Goal: Task Accomplishment & Management: Manage account settings

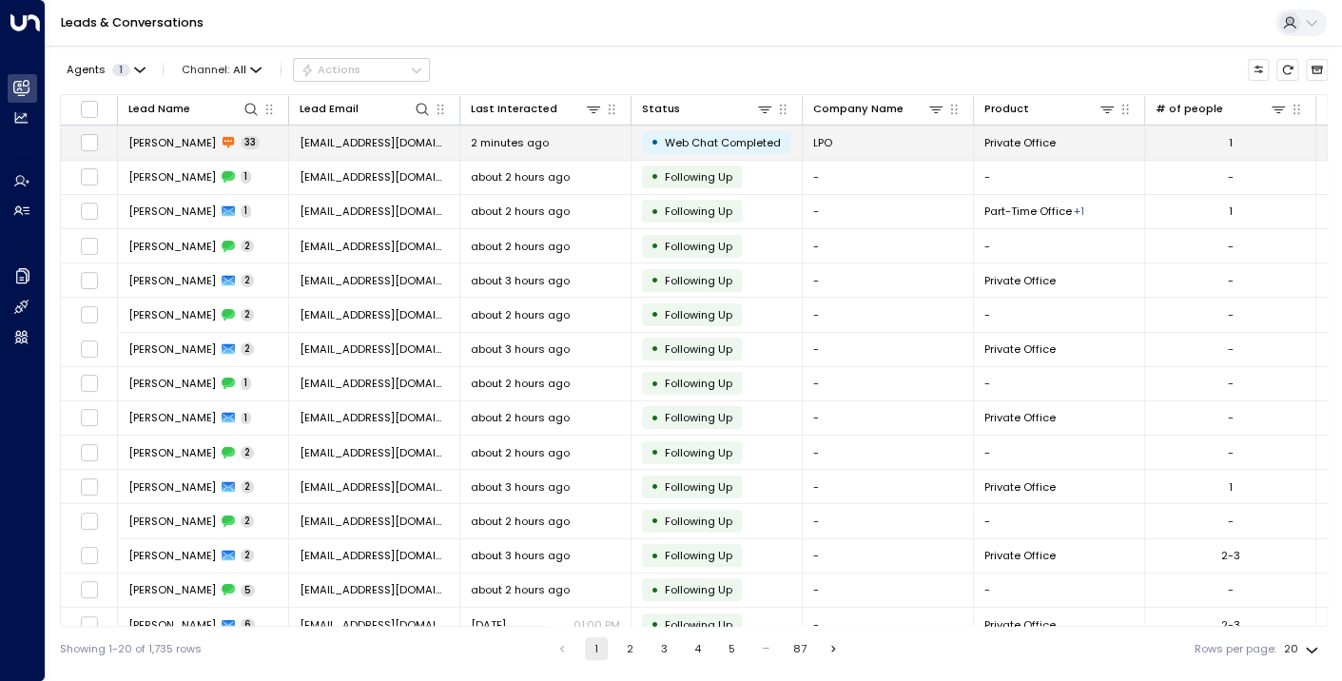
click at [151, 145] on span "[PERSON_NAME]" at bounding box center [171, 142] width 87 height 15
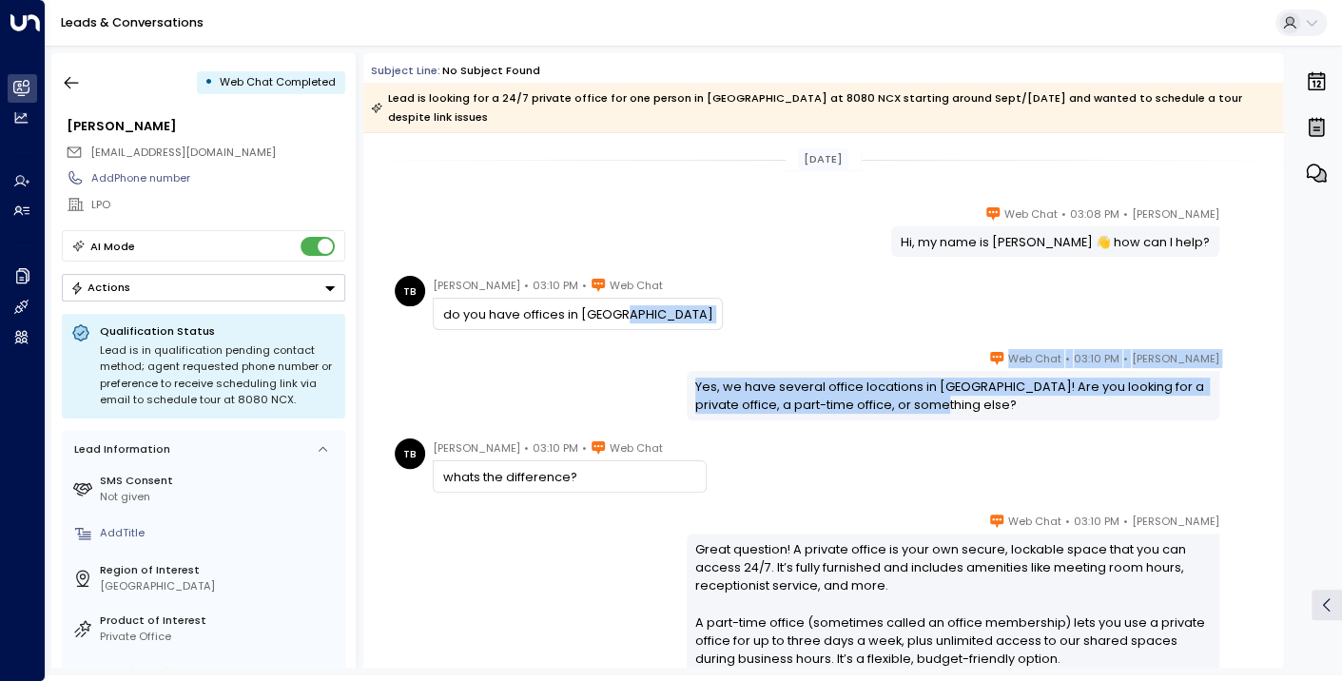
drag, startPoint x: 932, startPoint y: 181, endPoint x: 1036, endPoint y: 267, distance: 135.0
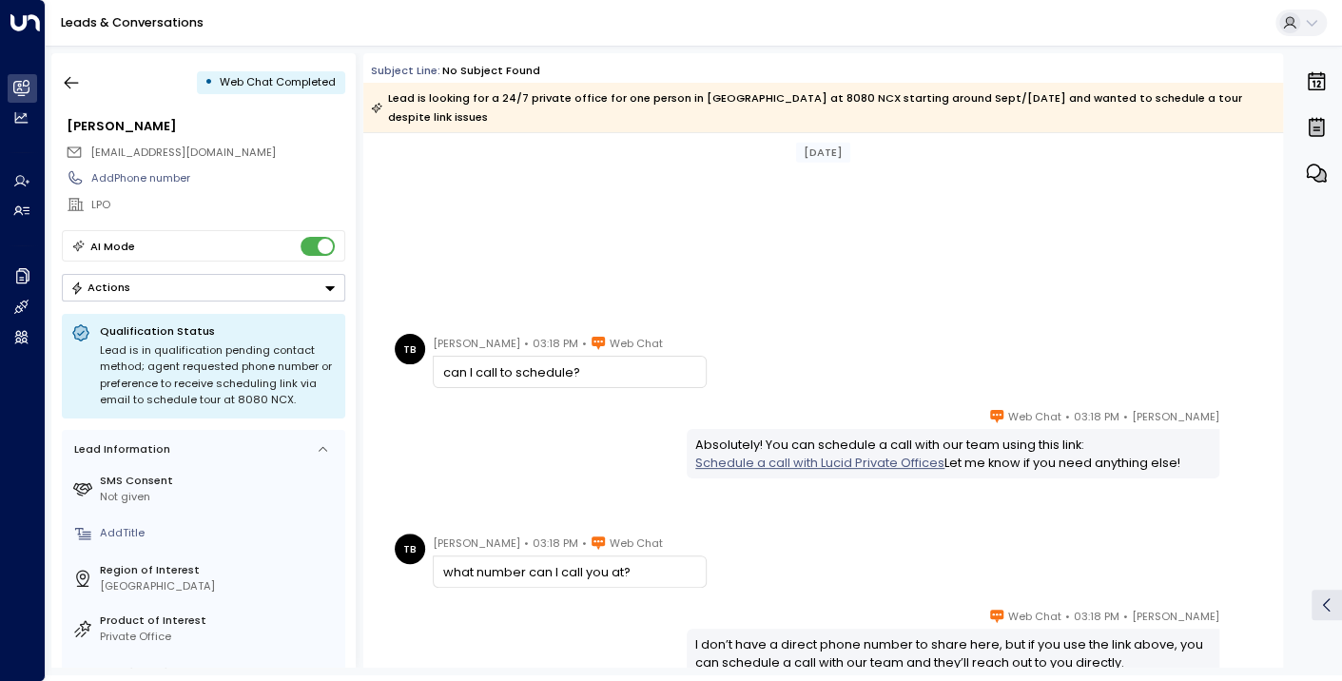
scroll to position [2751, 0]
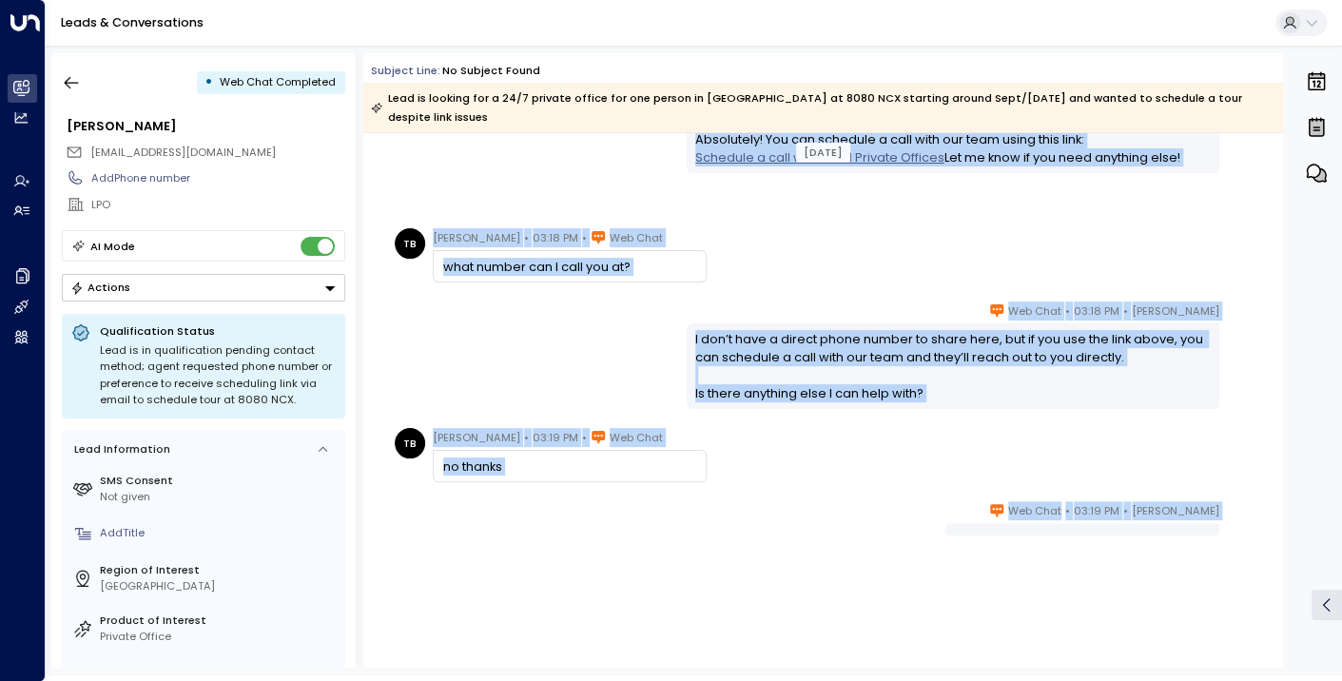
drag, startPoint x: 921, startPoint y: 217, endPoint x: 1119, endPoint y: 506, distance: 350.9
copy div "[PERSON_NAME] • 03:18 PM • Web Chat can I call to schedule? [PERSON_NAME] • 03:…"
drag, startPoint x: 951, startPoint y: 220, endPoint x: 1138, endPoint y: 535, distance: 367.2
copy div "[PERSON_NAME] • 03:18 PM • Web Chat can I call to schedule? [PERSON_NAME] • 03:…"
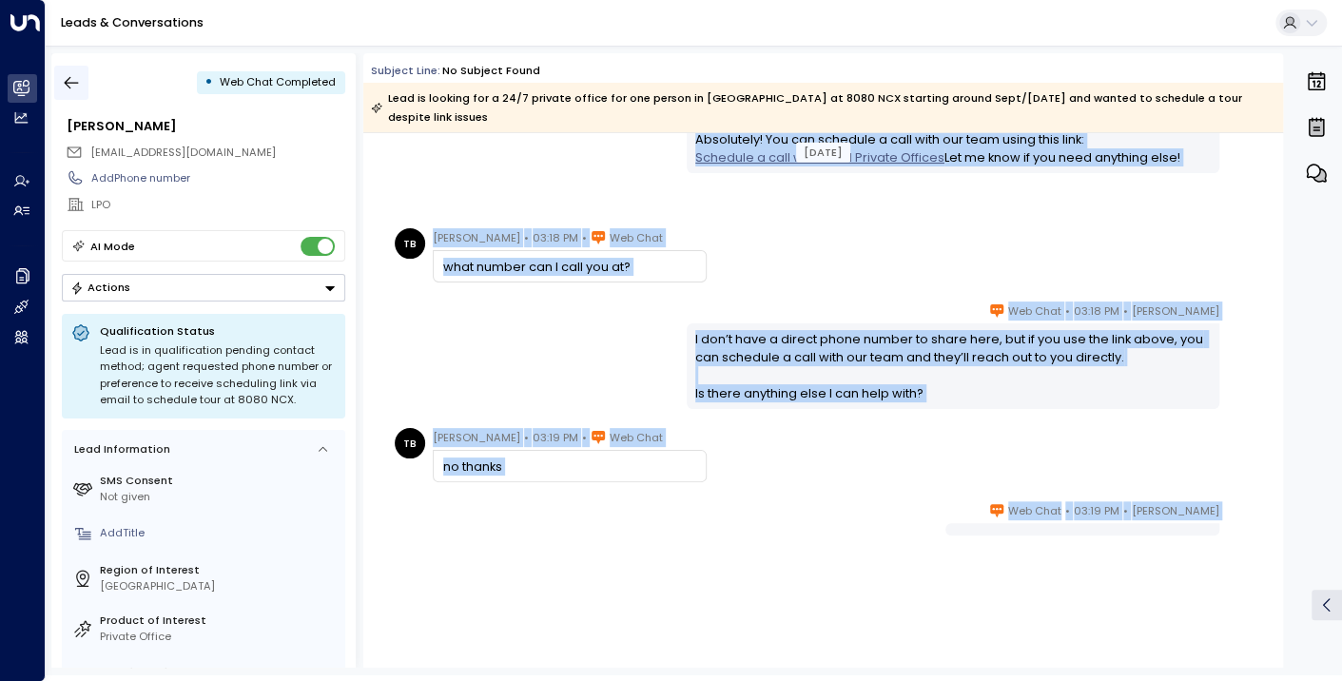
click at [71, 82] on icon "button" at bounding box center [72, 83] width 14 height 12
